Goal: Navigation & Orientation: Find specific page/section

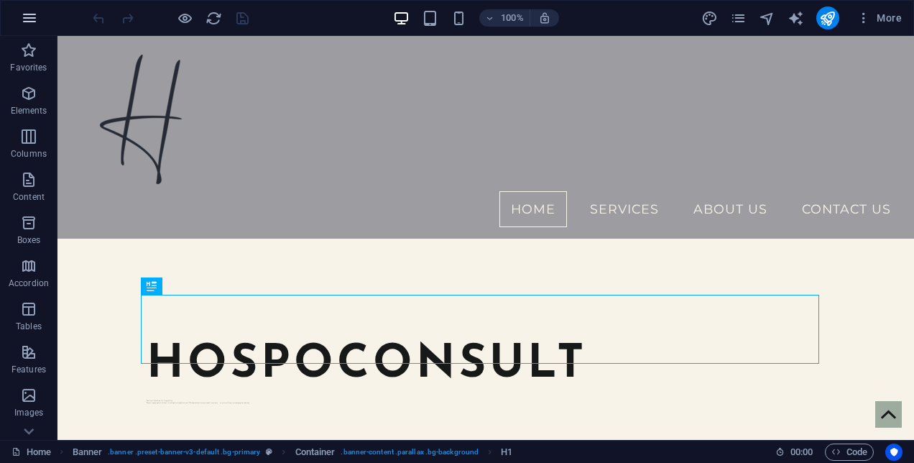
click at [26, 24] on icon "button" at bounding box center [29, 17] width 17 height 17
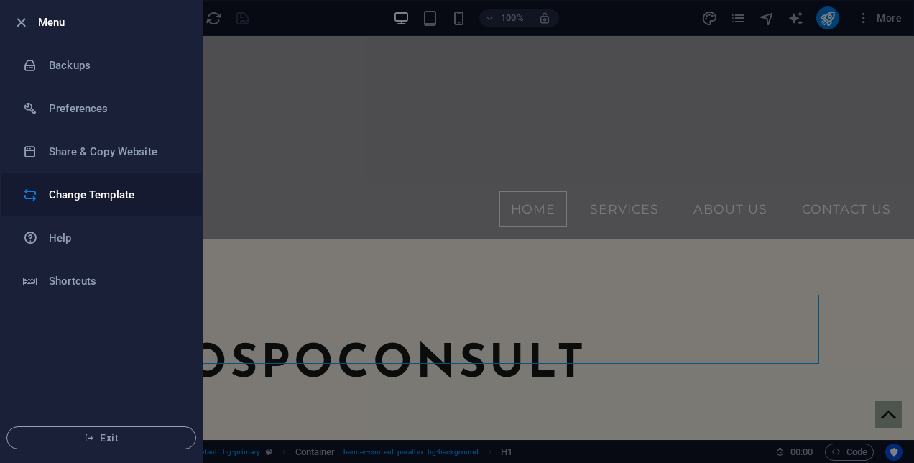
click at [94, 190] on h6 "Change Template" at bounding box center [115, 194] width 133 height 17
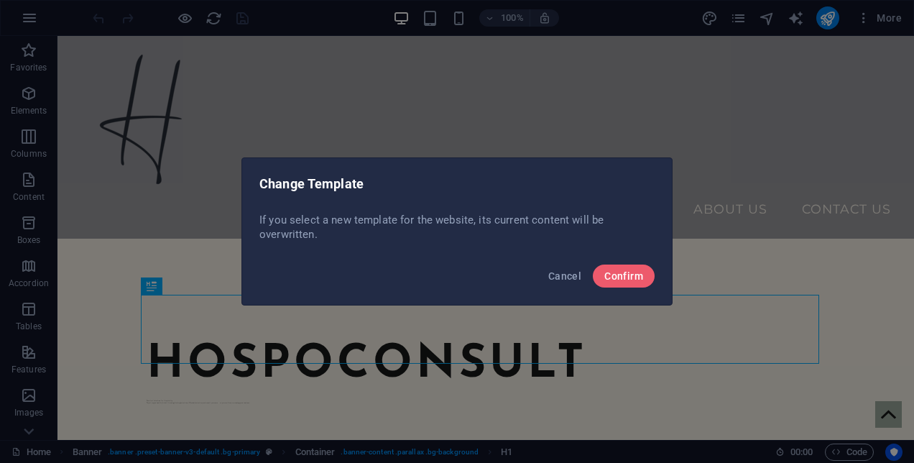
click at [159, 234] on div "Change Template If you select a new template for the website, its current conte…" at bounding box center [457, 231] width 914 height 463
click at [567, 280] on span "Cancel" at bounding box center [564, 275] width 33 height 11
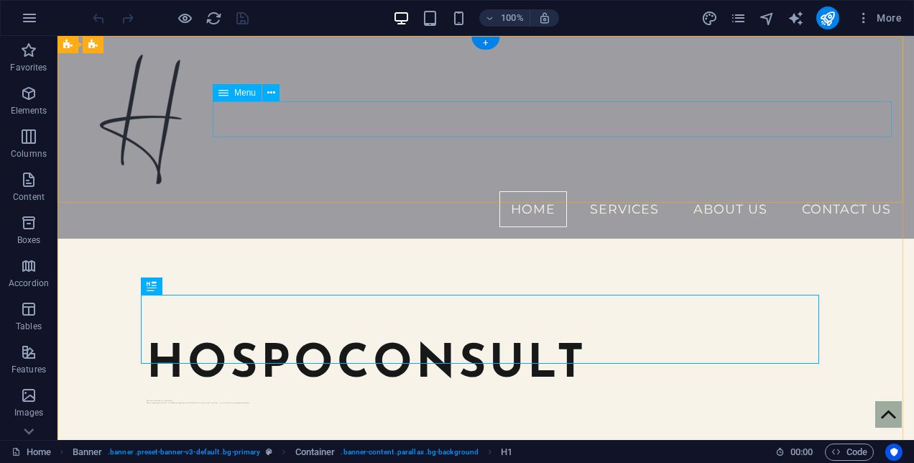
click at [598, 191] on nav "Home Services About Us Contact Us" at bounding box center [485, 209] width 833 height 36
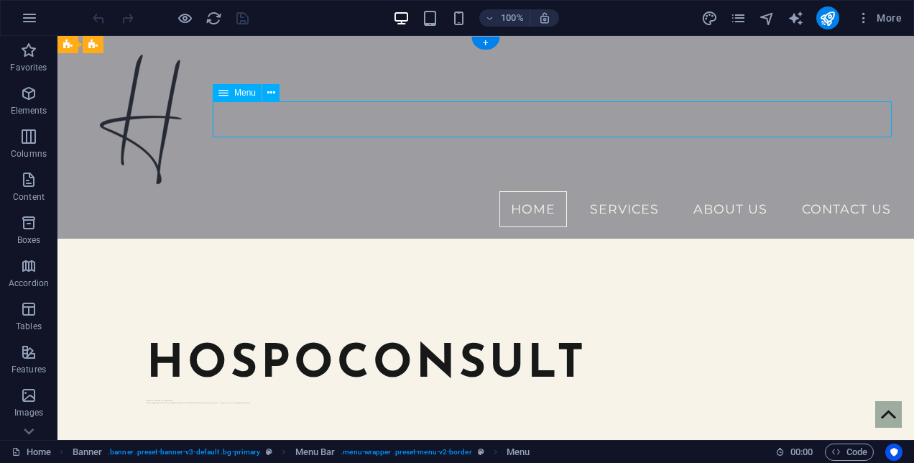
click at [606, 191] on nav "Home Services About Us Contact Us" at bounding box center [485, 209] width 833 height 36
select select
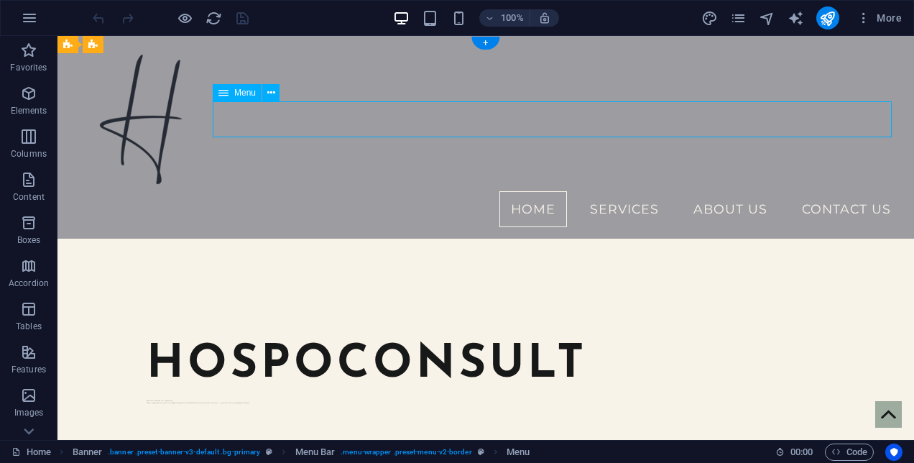
select select
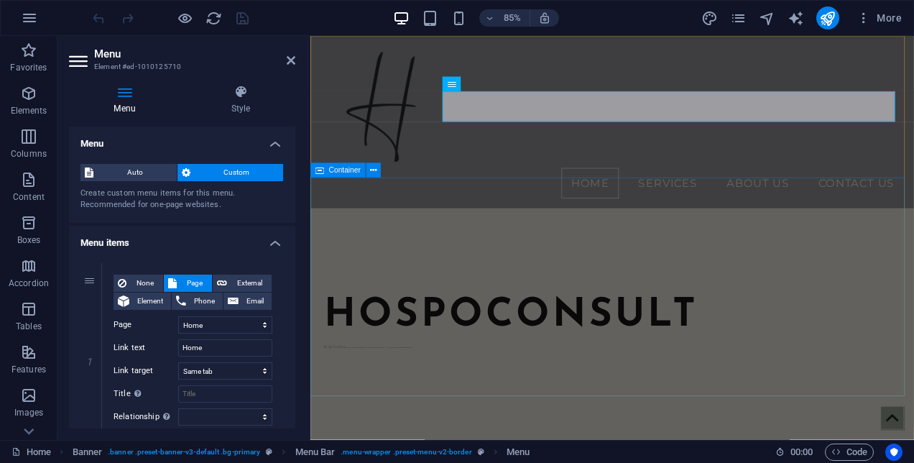
click at [555, 239] on div "hospoconsult Practical Solutions for Hospitality Expert support with alcohol li…" at bounding box center [665, 367] width 710 height 257
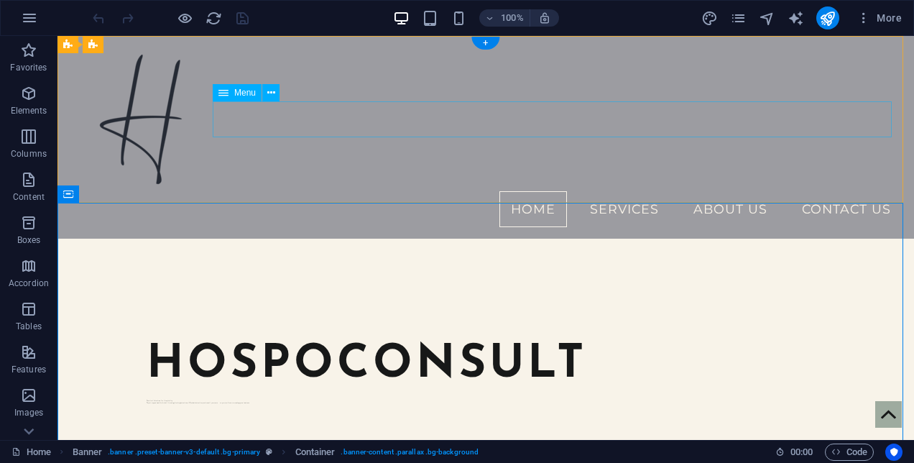
click at [638, 191] on nav "Home Services About Us Contact Us" at bounding box center [485, 209] width 833 height 36
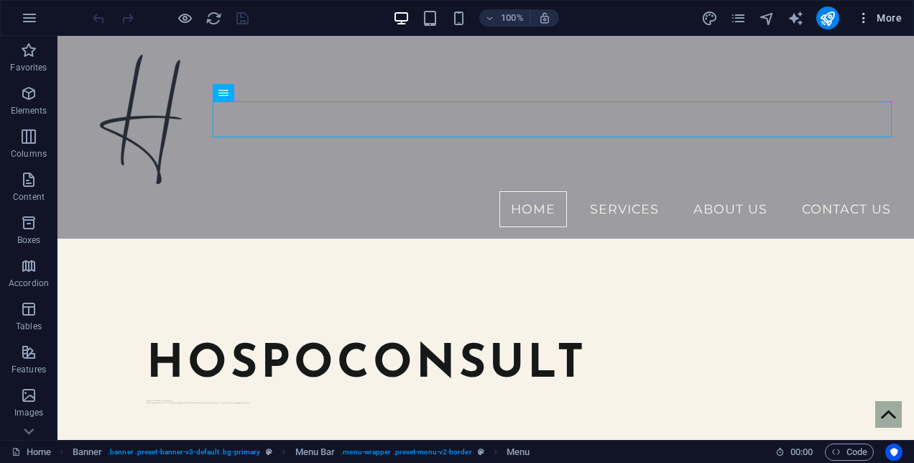
click at [877, 17] on span "More" at bounding box center [878, 18] width 45 height 14
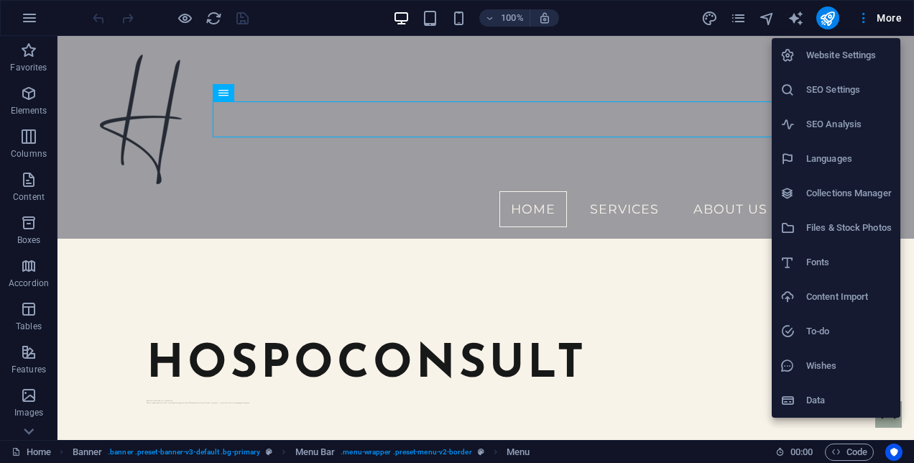
click at [621, 234] on div at bounding box center [457, 231] width 914 height 463
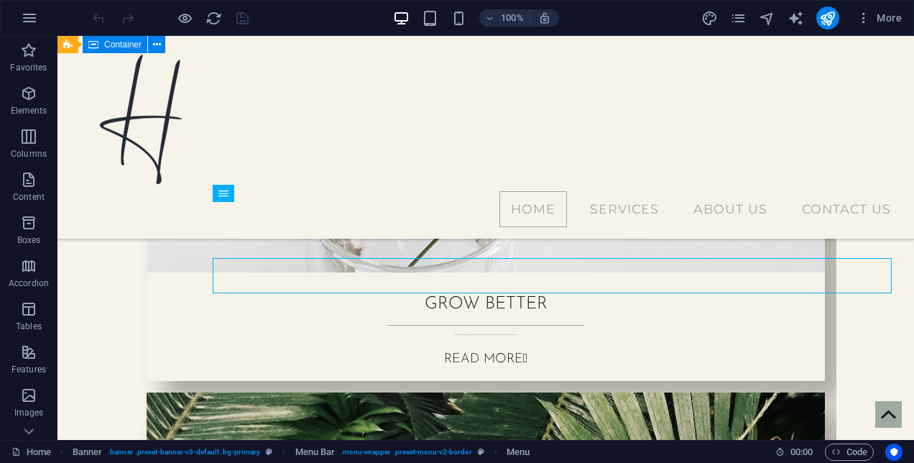
scroll to position [495, 0]
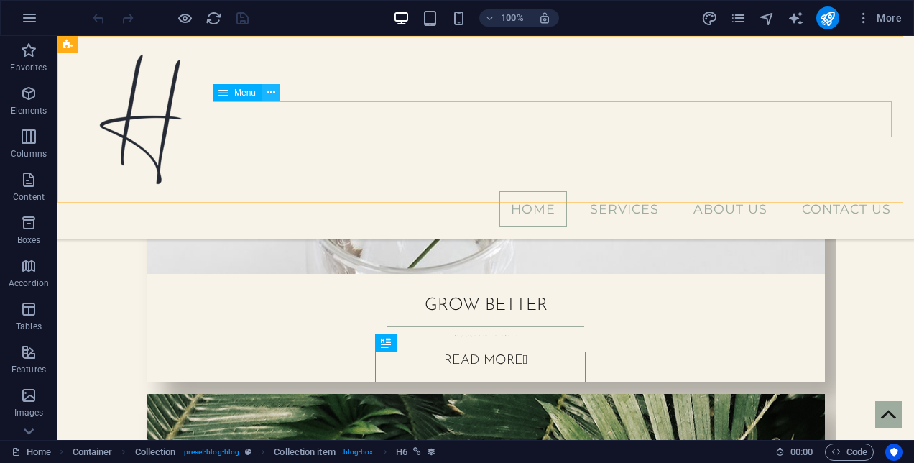
click at [270, 95] on icon at bounding box center [271, 92] width 8 height 15
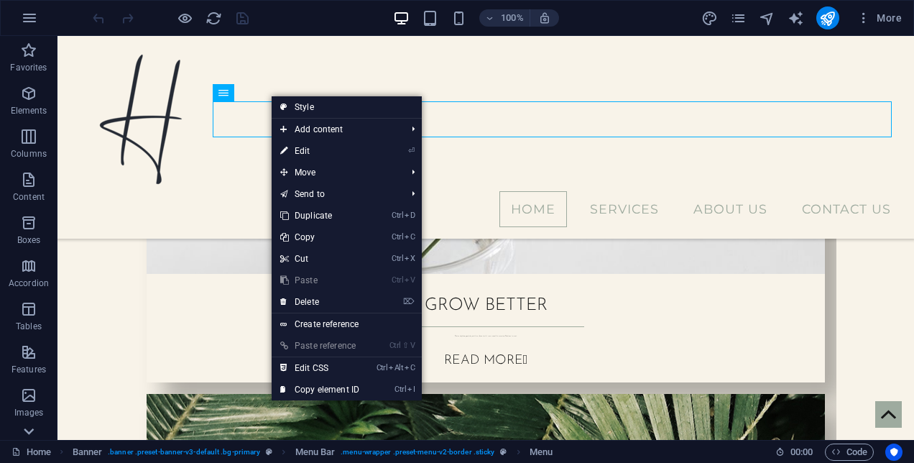
click at [27, 431] on icon at bounding box center [29, 431] width 10 height 6
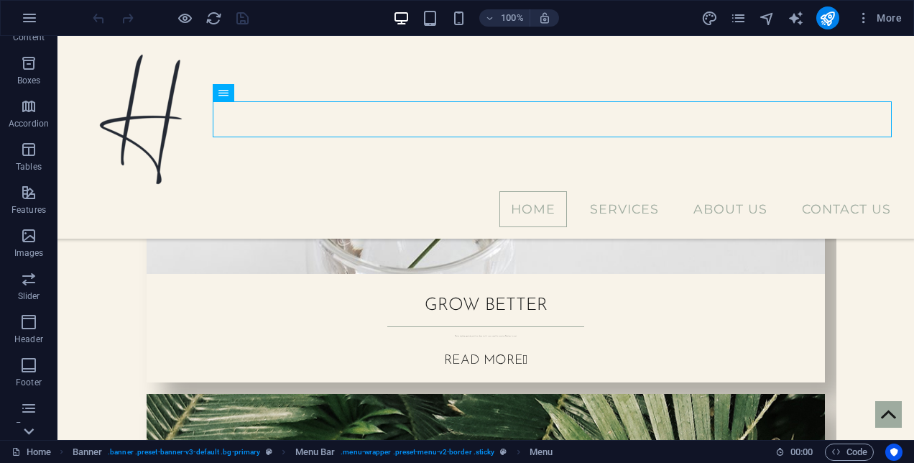
scroll to position [243, 0]
click at [27, 431] on p "Collections" at bounding box center [28, 427] width 44 height 11
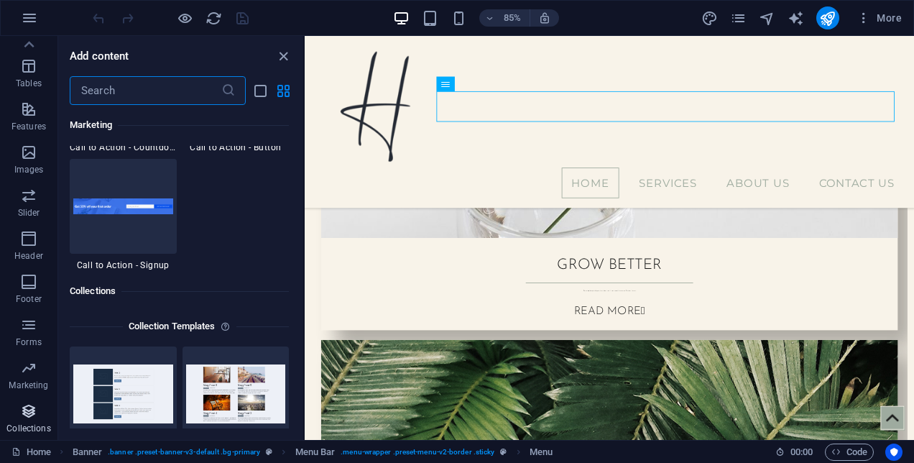
scroll to position [13152, 0]
